Goal: Information Seeking & Learning: Find specific fact

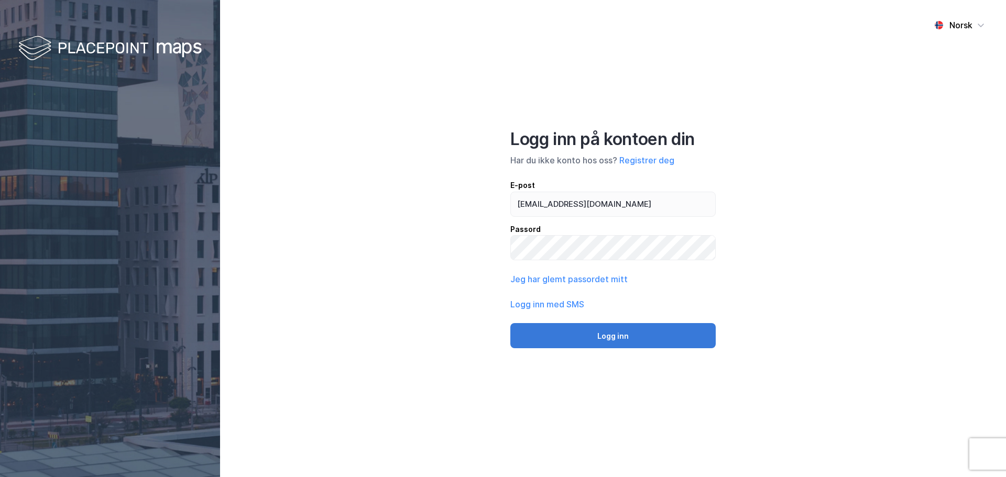
click at [579, 338] on button "Logg inn" at bounding box center [612, 335] width 205 height 25
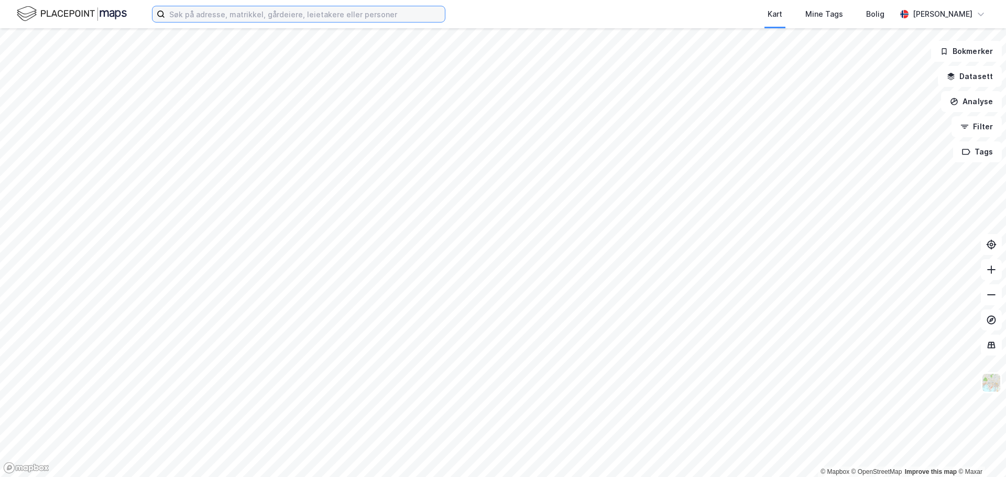
click at [232, 17] on input at bounding box center [305, 14] width 280 height 16
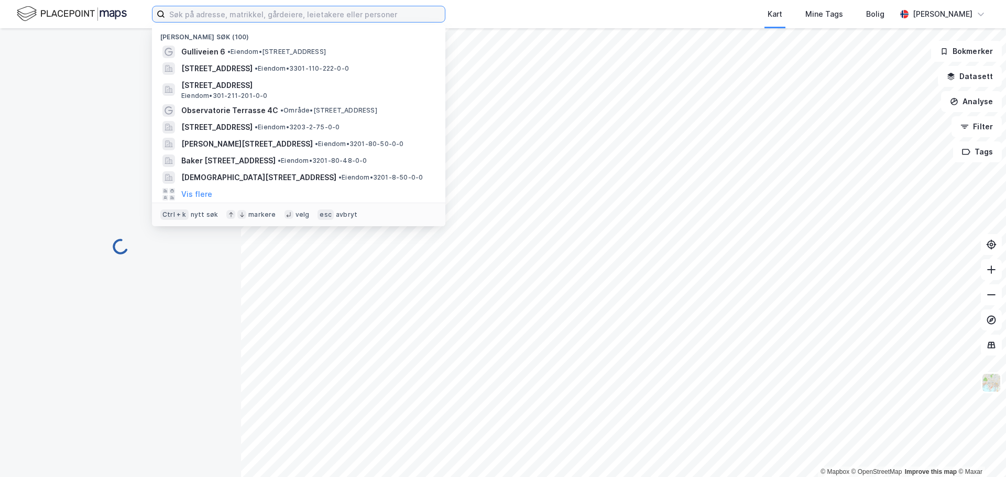
scroll to position [1, 0]
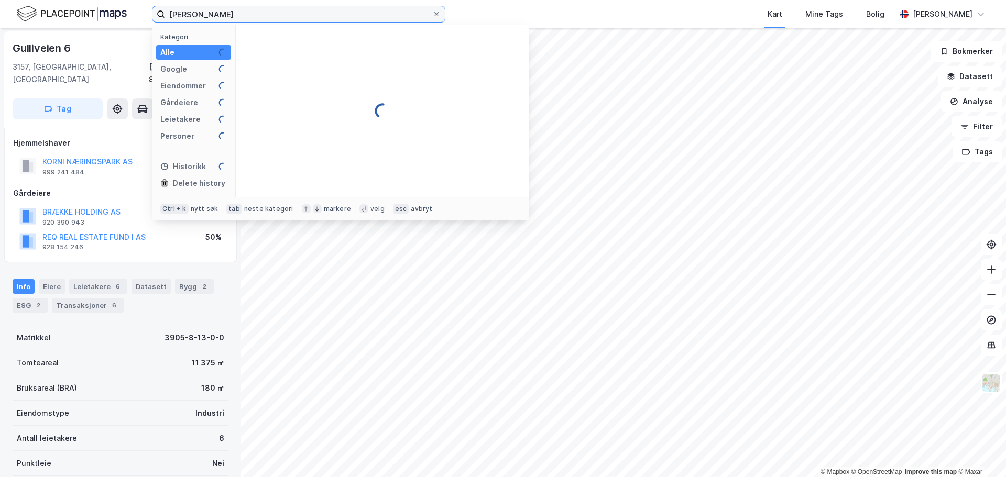
type input "[PERSON_NAME]"
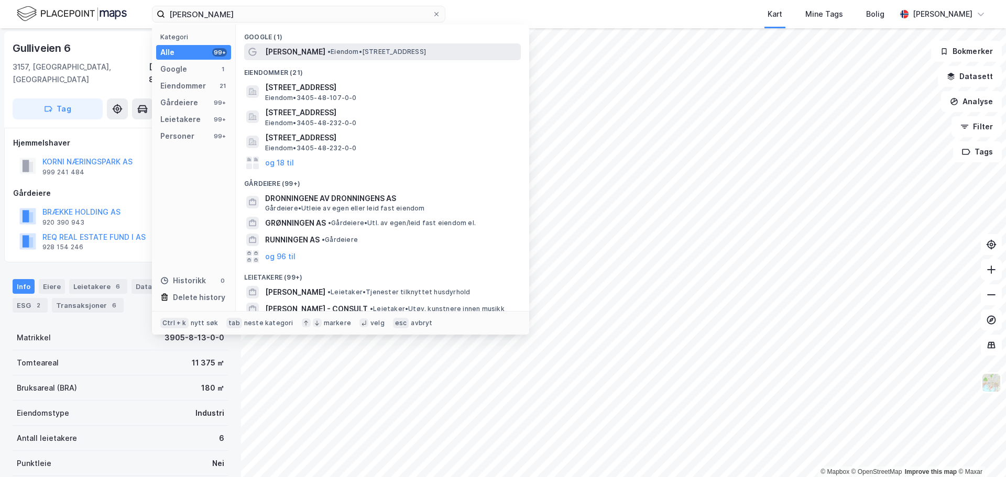
click at [304, 52] on span "[PERSON_NAME]" at bounding box center [295, 52] width 60 height 13
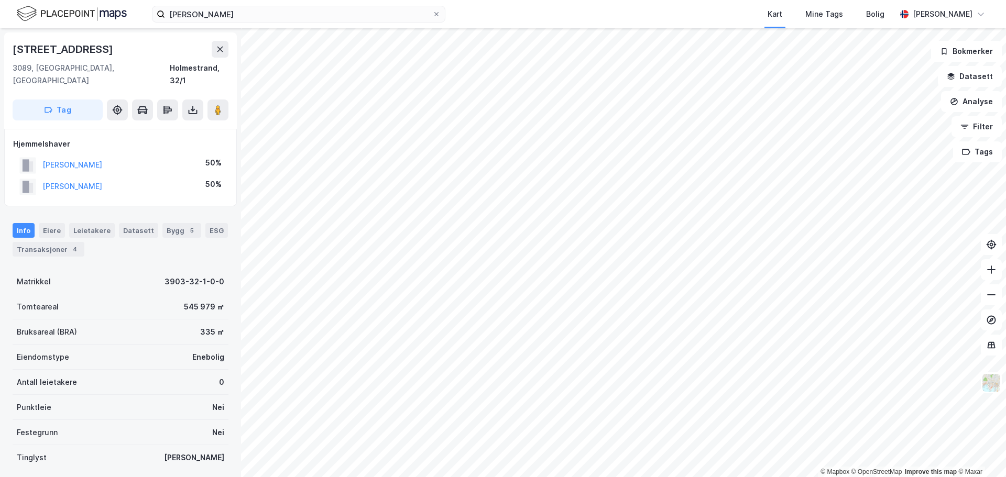
scroll to position [1, 0]
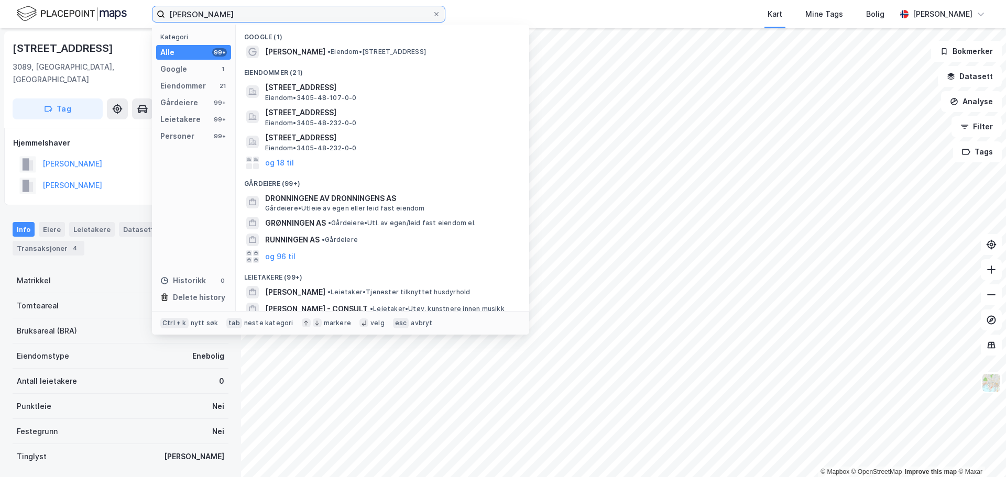
click at [235, 12] on input "[PERSON_NAME]" at bounding box center [298, 14] width 267 height 16
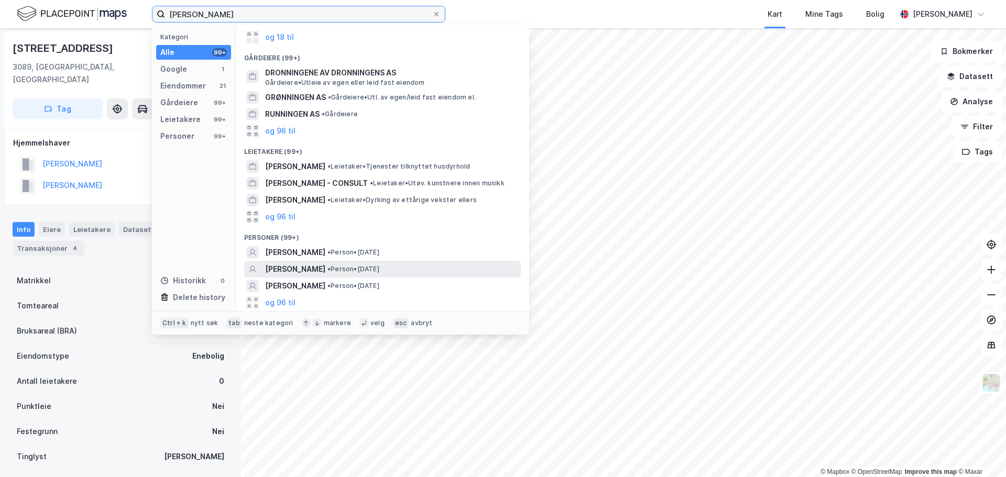
scroll to position [0, 0]
